Goal: Book appointment/travel/reservation

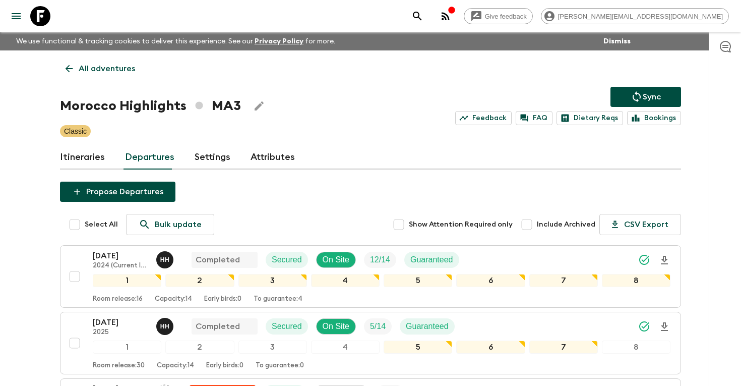
scroll to position [327, 0]
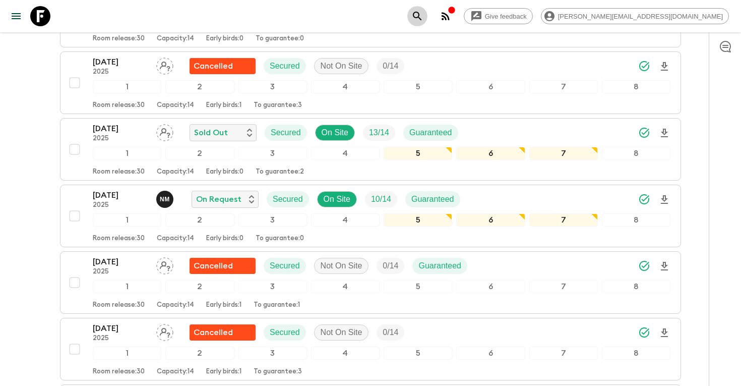
click at [421, 15] on icon "search adventures" at bounding box center [417, 16] width 9 height 9
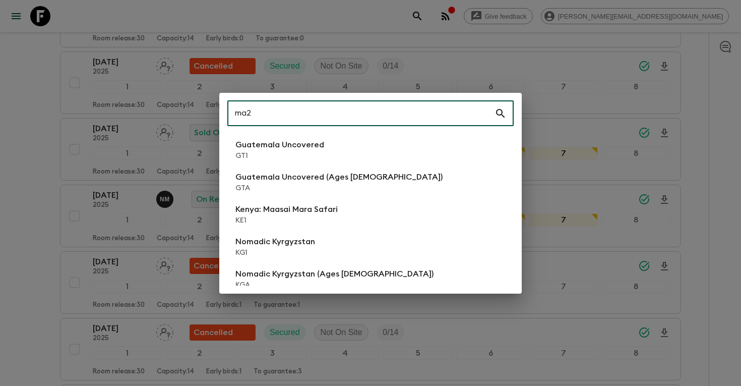
scroll to position [0, 0]
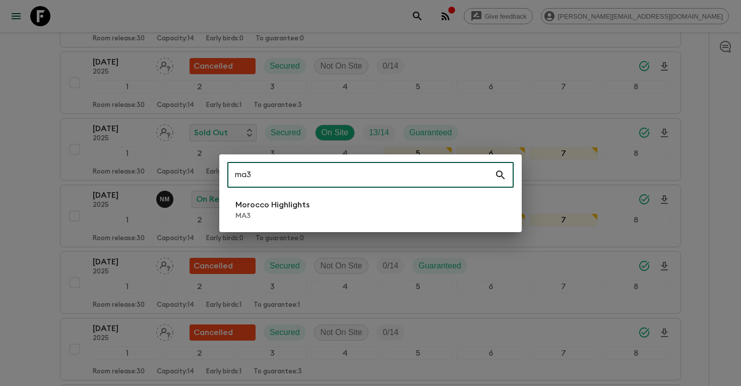
type input "ma3"
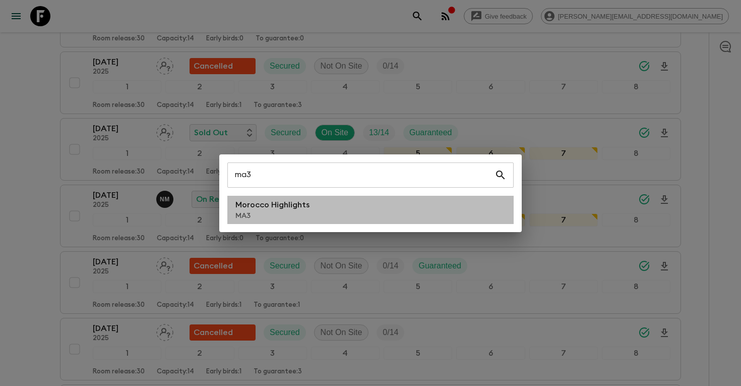
click at [327, 203] on li "Morocco Highlights MA3" at bounding box center [370, 210] width 286 height 28
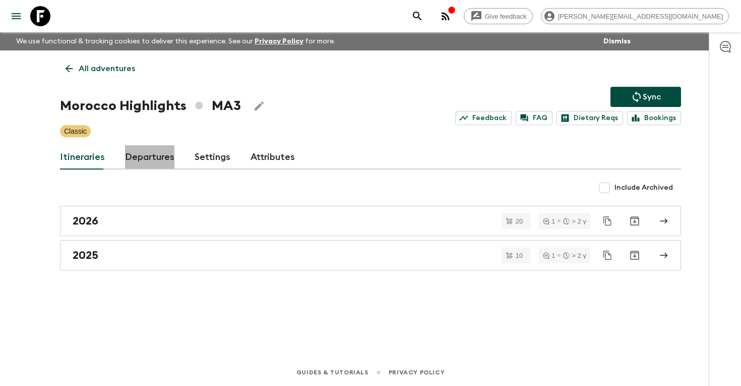
click at [154, 156] on link "Departures" at bounding box center [149, 157] width 49 height 24
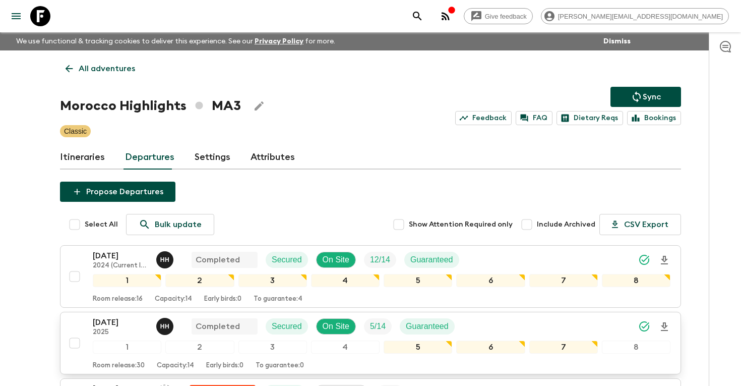
click at [87, 325] on div "[DATE] 2025 H H Completed Secured On Site 5 / 14 Guaranteed 1 2 3 4 5 6 7 8 Roo…" at bounding box center [368, 342] width 606 height 53
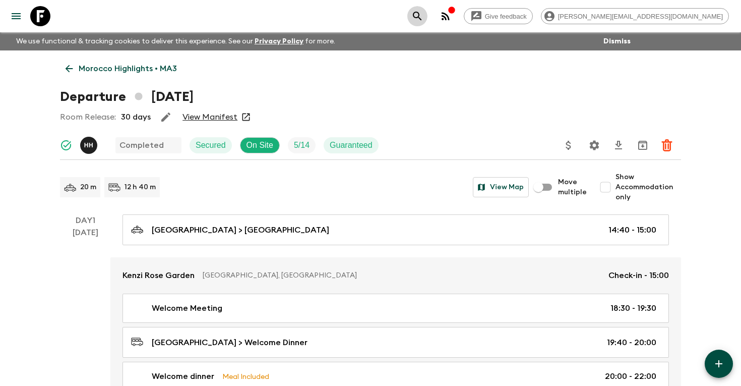
click at [421, 20] on icon "search adventures" at bounding box center [417, 16] width 9 height 9
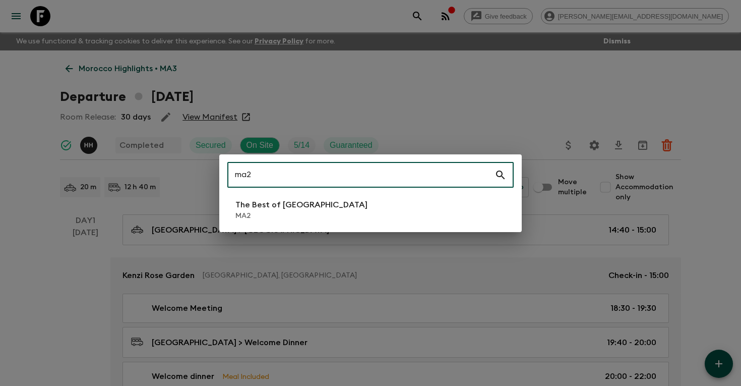
type input "ma2"
click at [447, 202] on li "The Best of [GEOGRAPHIC_DATA] MA2" at bounding box center [370, 210] width 286 height 28
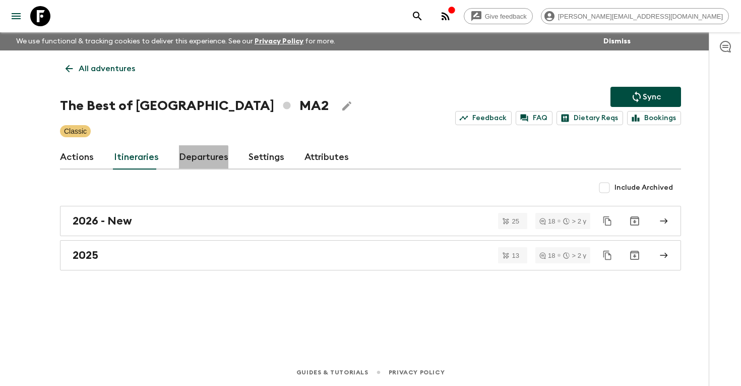
click at [188, 163] on link "Departures" at bounding box center [203, 157] width 49 height 24
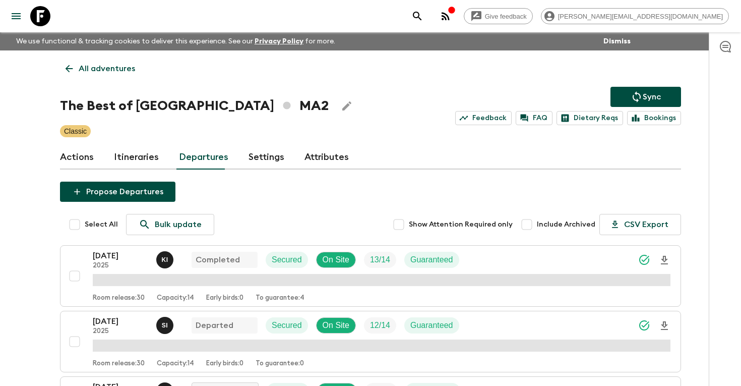
scroll to position [212, 0]
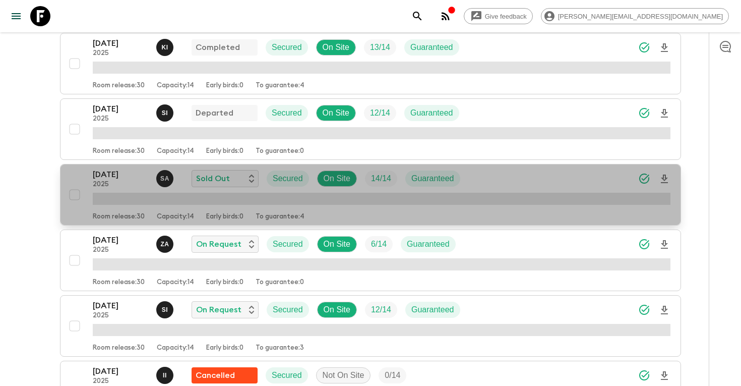
click at [117, 171] on p "[DATE]" at bounding box center [120, 174] width 55 height 12
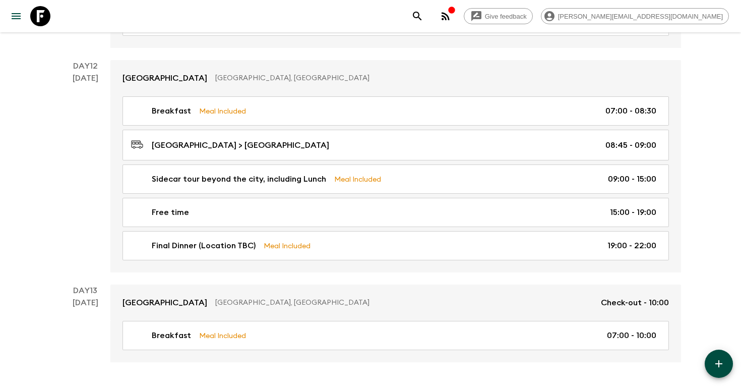
scroll to position [3110, 0]
